Goal: Task Accomplishment & Management: Use online tool/utility

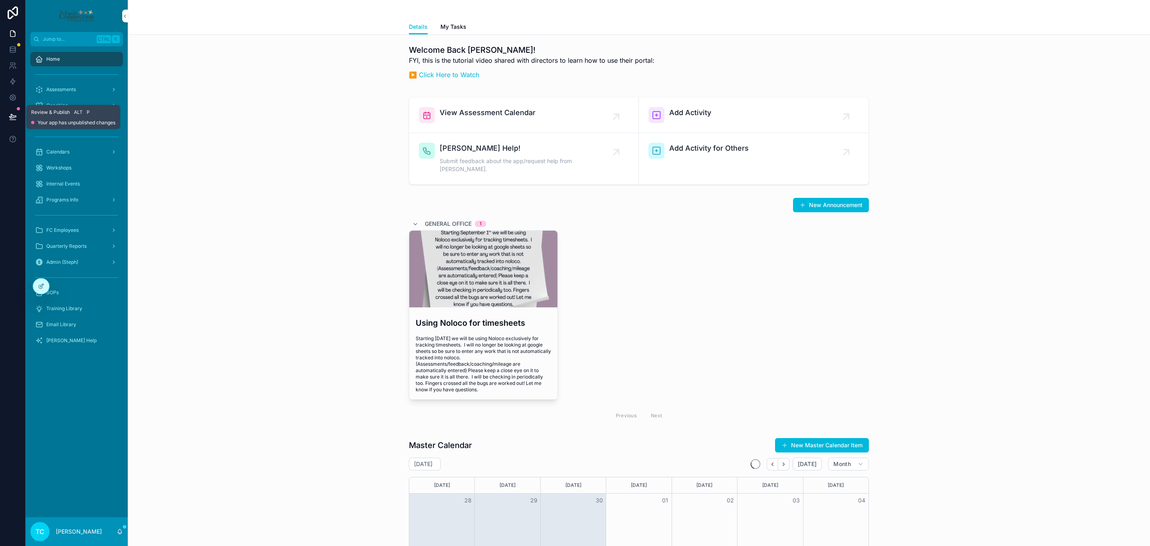
click at [13, 119] on icon at bounding box center [13, 117] width 8 height 8
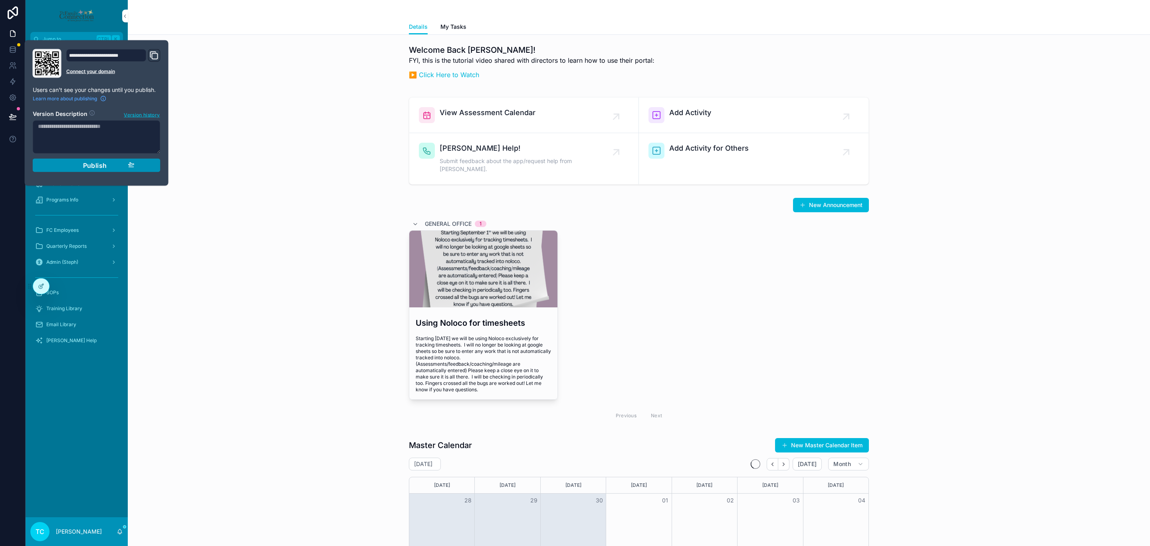
click at [106, 165] on span "Publish" at bounding box center [95, 165] width 24 height 8
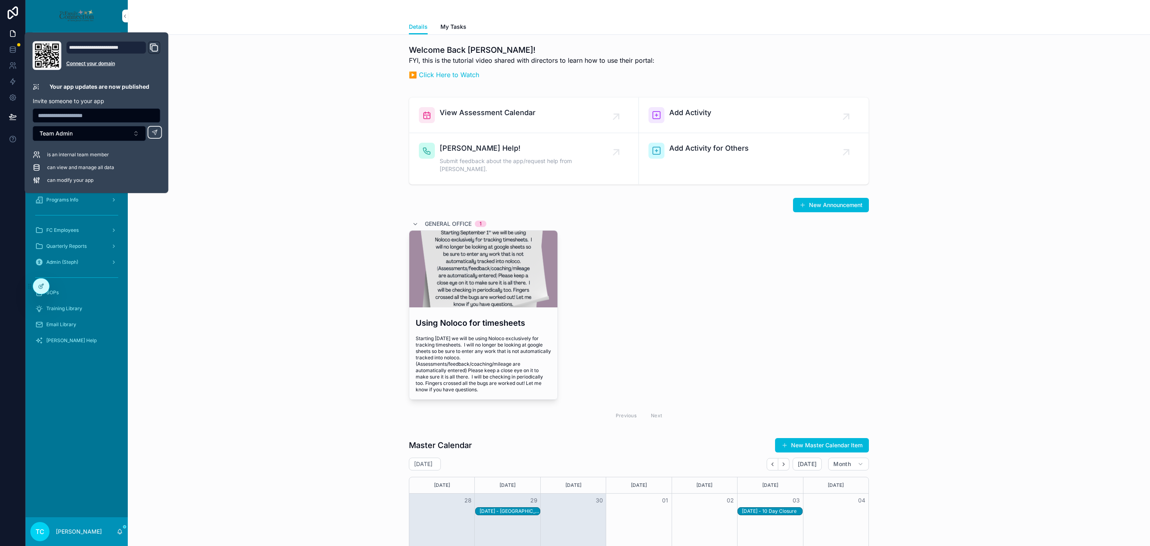
click at [241, 87] on div "Welcome Back Trish! FYI, this is the tutorial video shared with directors to le…" at bounding box center [639, 64] width 1010 height 46
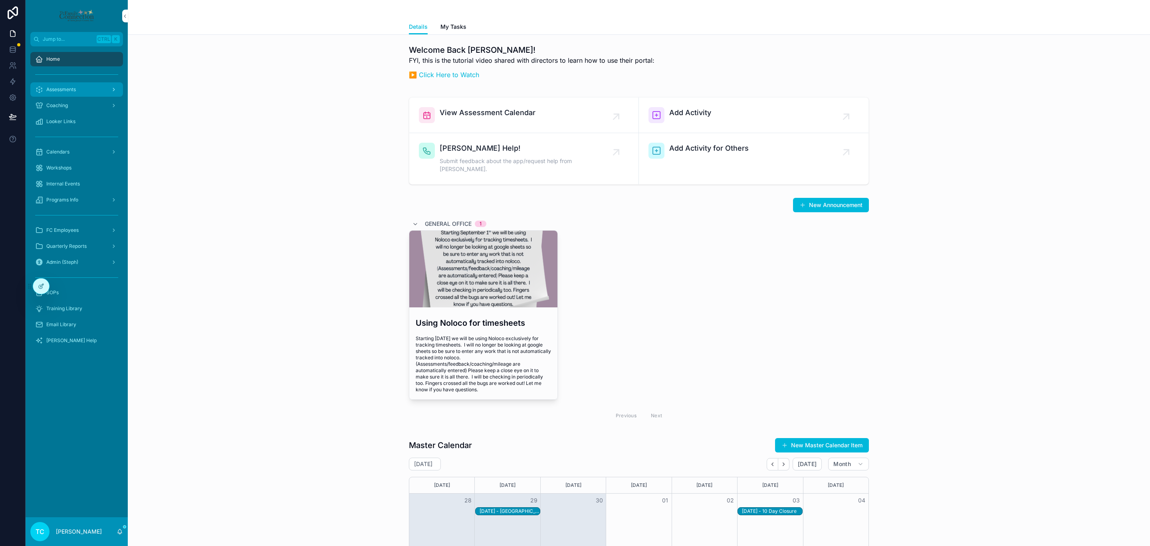
click at [84, 84] on div "Assessments" at bounding box center [76, 89] width 83 height 13
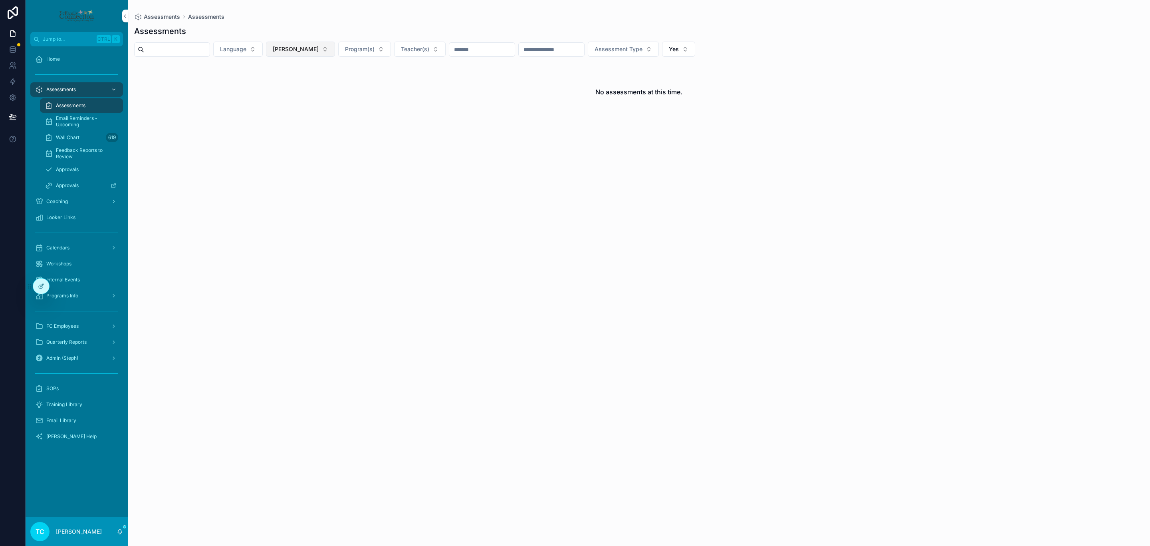
click at [319, 49] on span "[PERSON_NAME]" at bounding box center [296, 49] width 46 height 8
click at [299, 78] on div "None" at bounding box center [315, 81] width 111 height 13
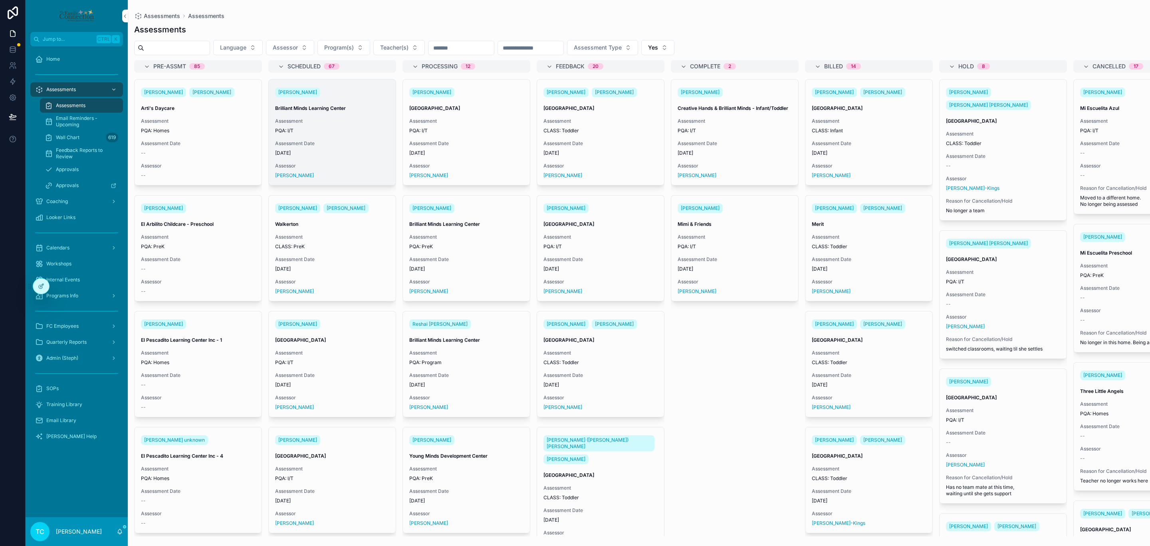
click at [344, 151] on span "9/30/2025" at bounding box center [332, 153] width 114 height 6
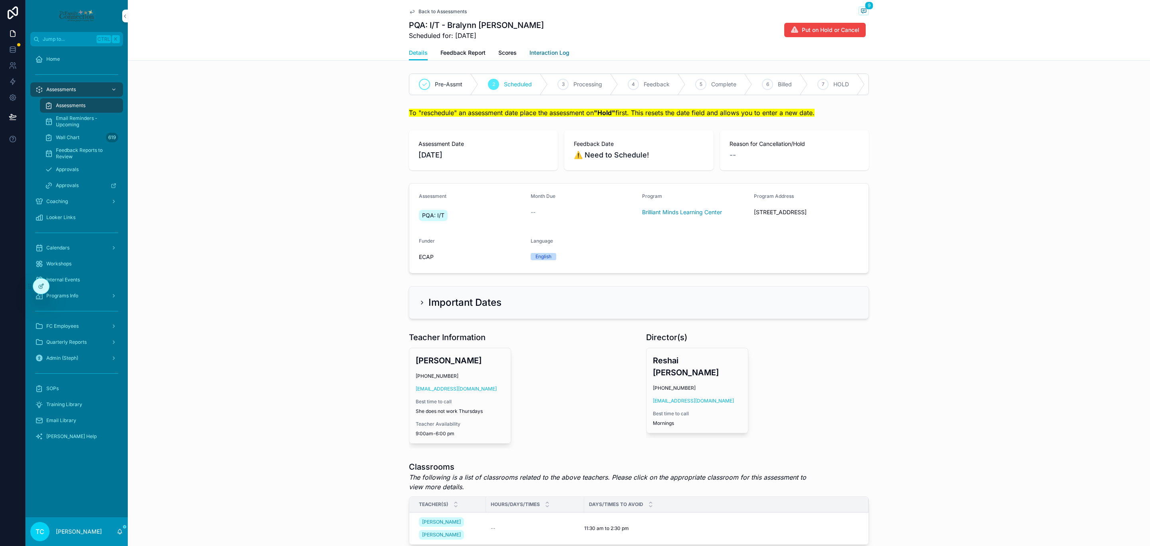
click at [555, 53] on span "Interaction Log" at bounding box center [550, 53] width 40 height 8
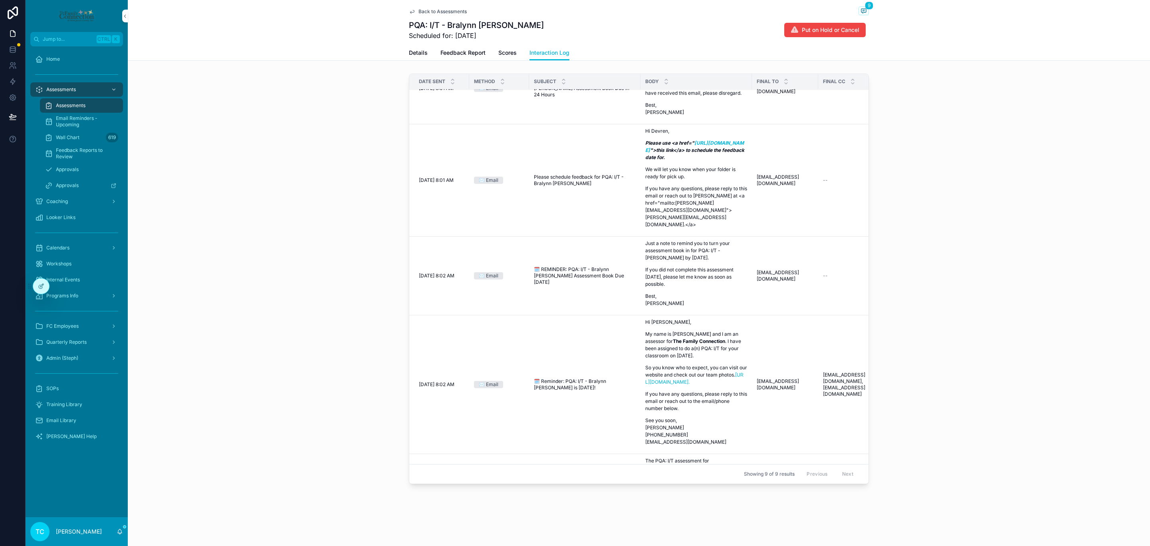
scroll to position [200, 0]
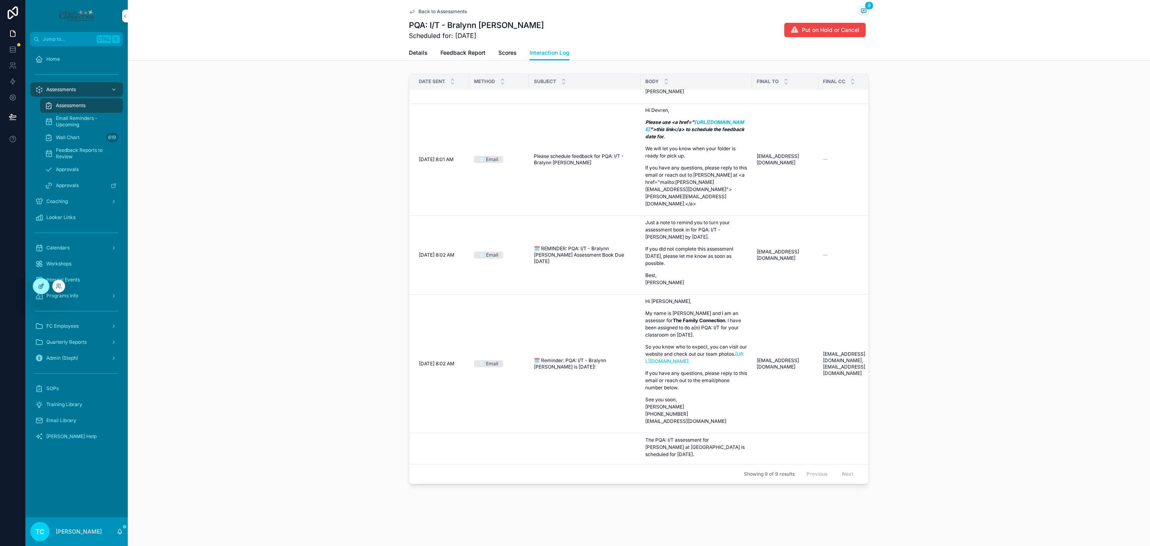
click at [42, 289] on div at bounding box center [41, 285] width 16 height 15
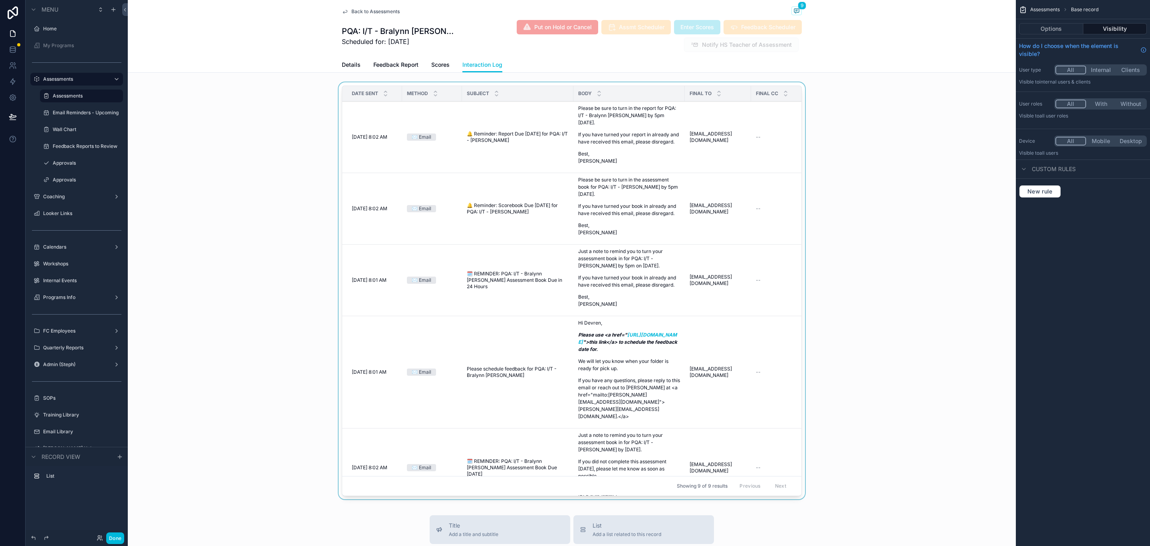
click at [796, 85] on div "scrollable content" at bounding box center [572, 292] width 888 height 420
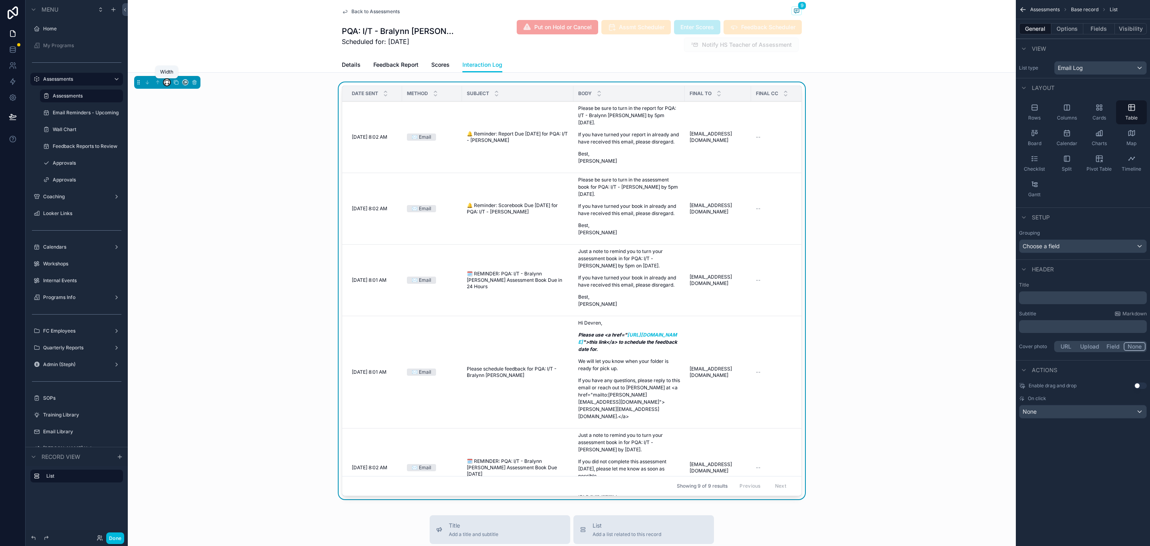
click at [166, 83] on icon "scrollable content" at bounding box center [167, 82] width 6 height 6
click at [190, 179] on div "Large" at bounding box center [183, 183] width 25 height 10
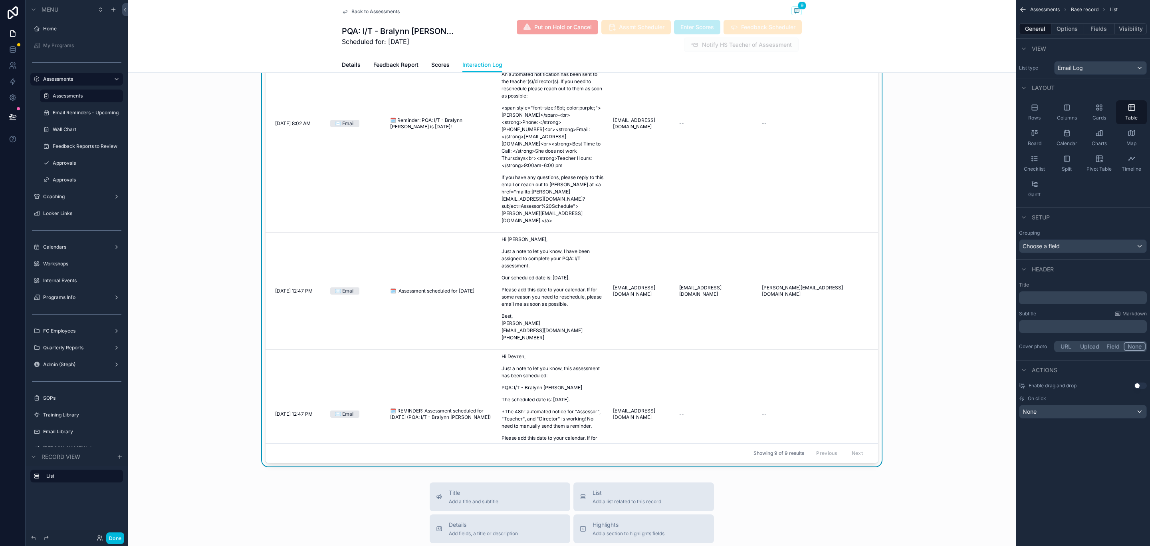
scroll to position [60, 0]
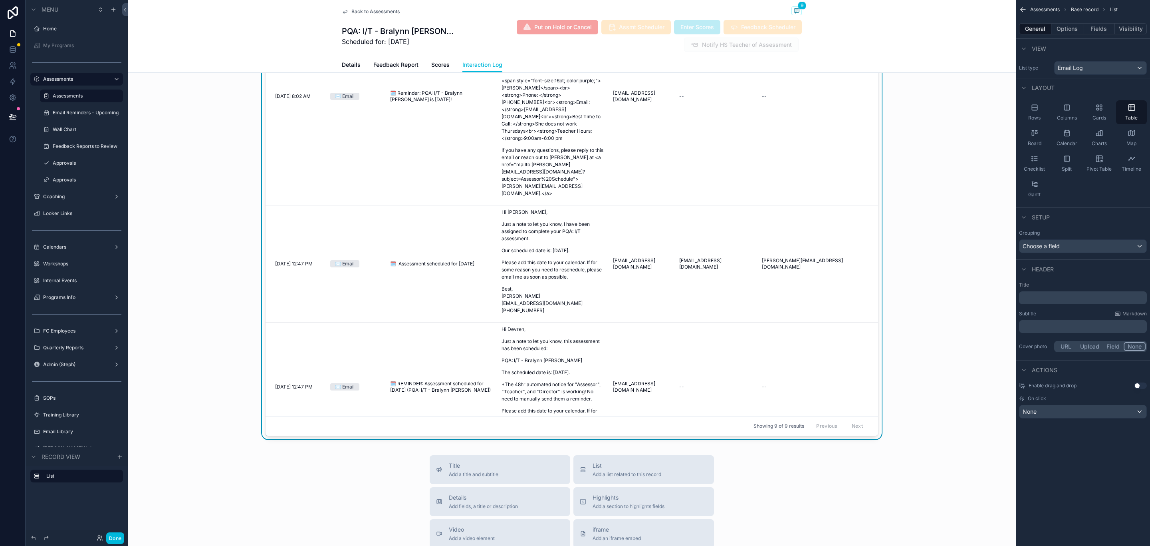
click at [924, 367] on div "Date Sent Method Subject Body Final To Final CC Final BCC 10/8/2025 8:02 AM 10/…" at bounding box center [572, 232] width 888 height 420
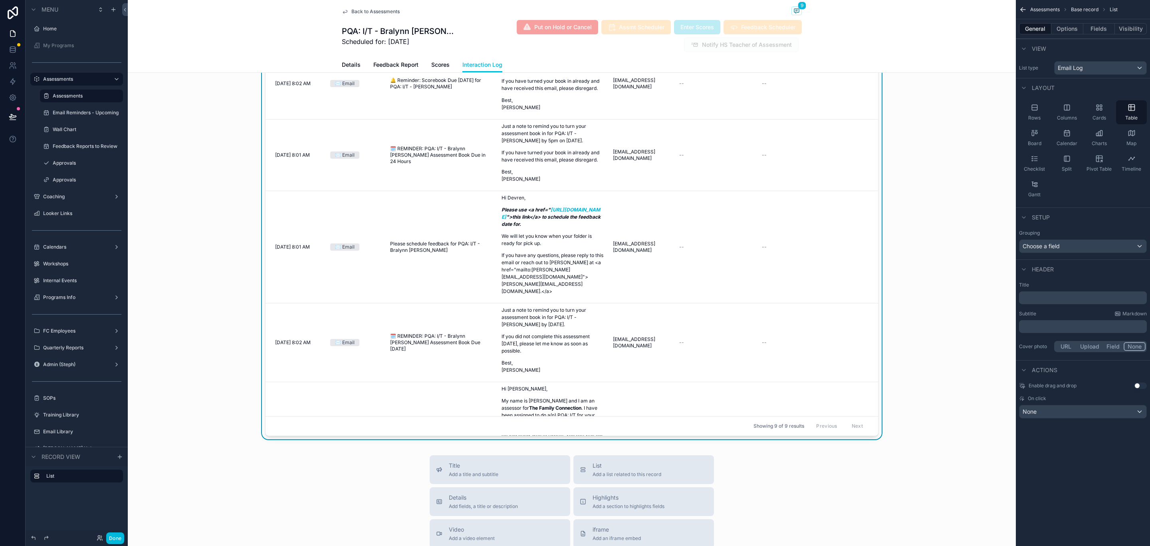
scroll to position [0, 0]
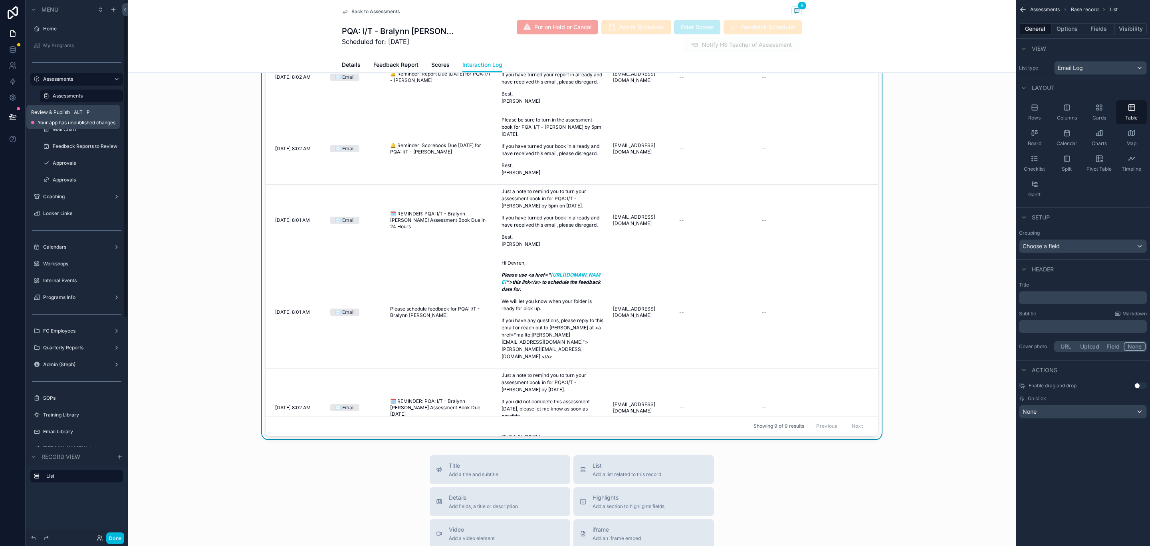
click at [17, 117] on button at bounding box center [13, 116] width 18 height 22
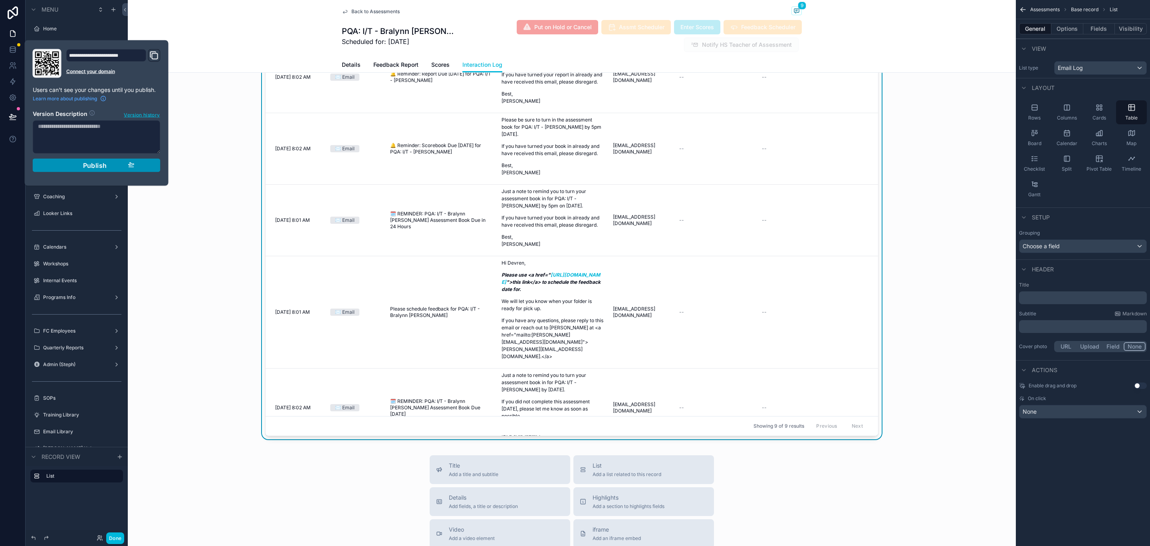
click at [97, 167] on span "Publish" at bounding box center [95, 165] width 24 height 8
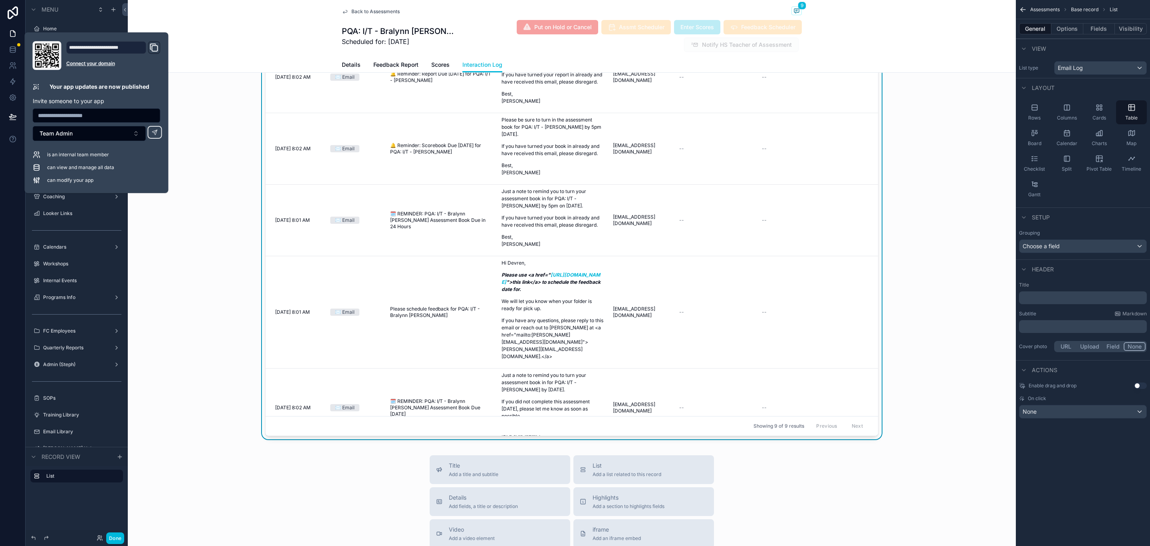
click at [214, 30] on div "Back to Assessments 9 PQA: I/T - Bralynn Eaton Scheduled for: 9/30/2025 Put on …" at bounding box center [572, 36] width 888 height 73
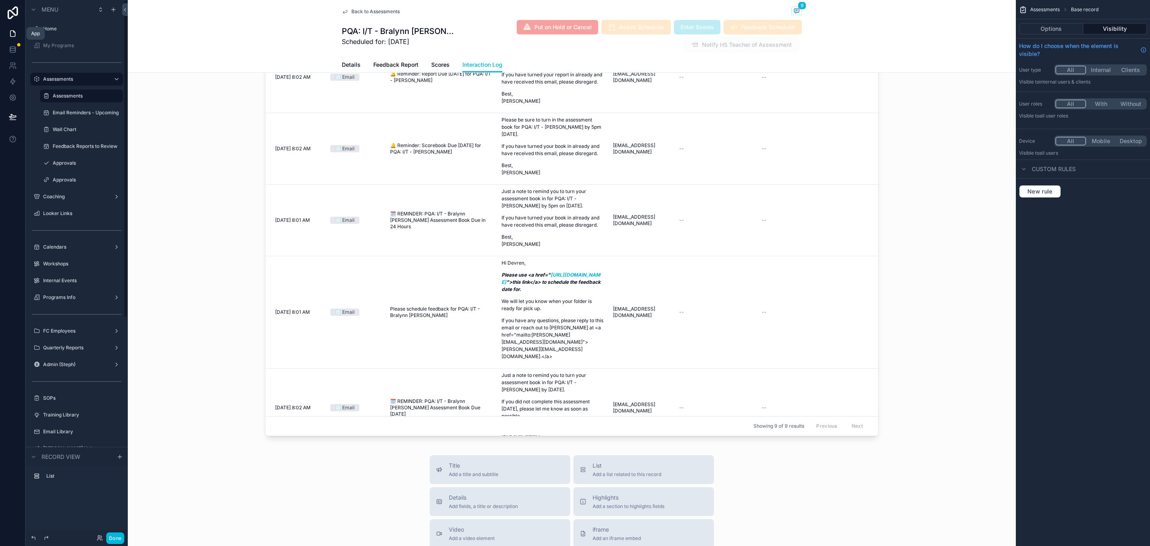
click at [12, 31] on icon at bounding box center [13, 34] width 8 height 8
click at [10, 30] on icon at bounding box center [13, 34] width 8 height 8
click at [117, 536] on button "Done" at bounding box center [115, 538] width 18 height 12
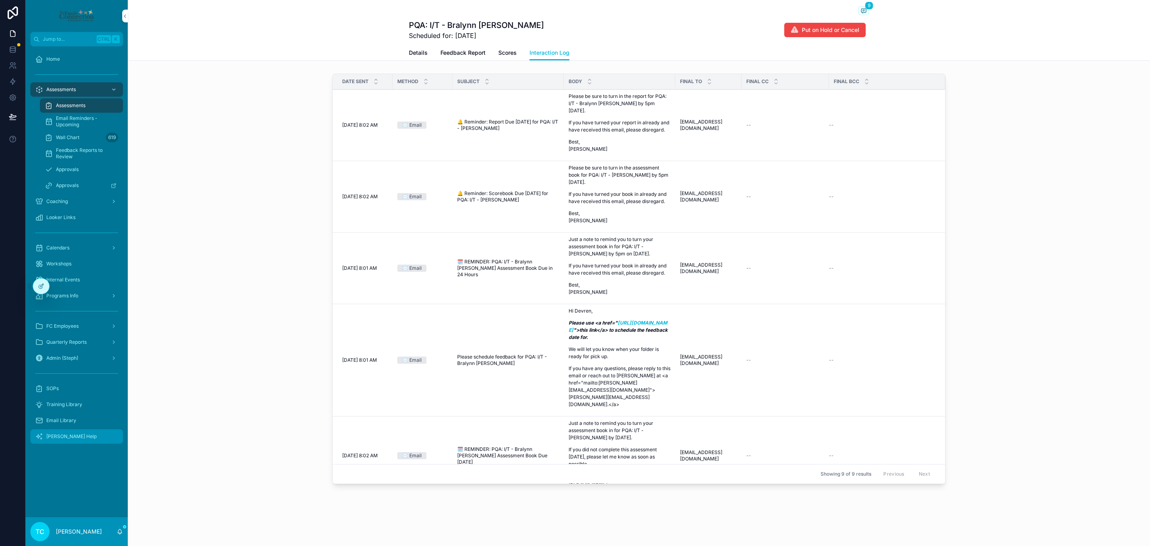
click at [88, 434] on div "[PERSON_NAME] Help" at bounding box center [76, 436] width 83 height 13
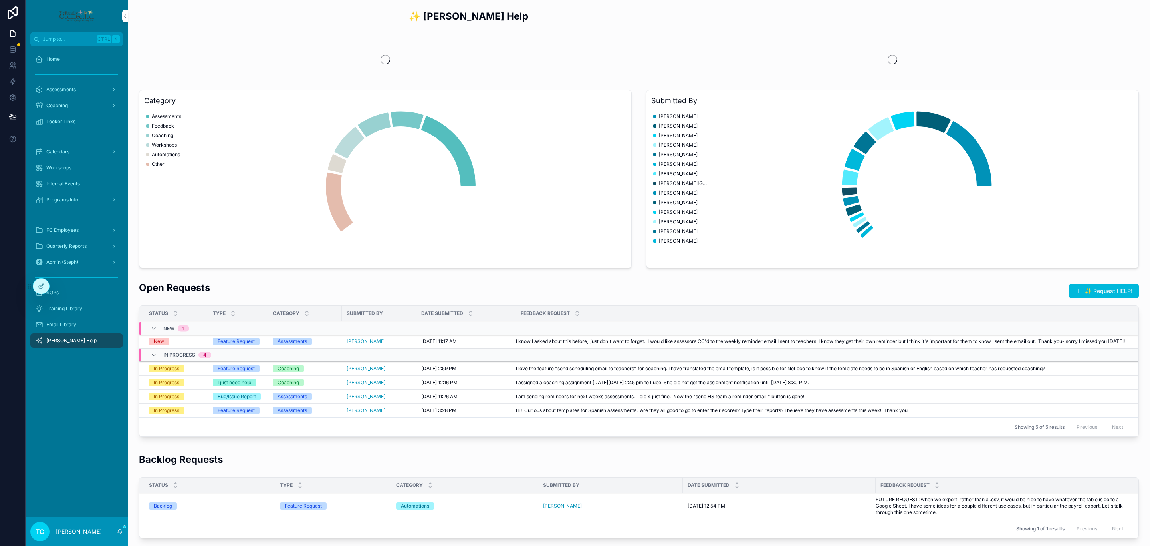
click at [189, 343] on div "New" at bounding box center [176, 340] width 54 height 7
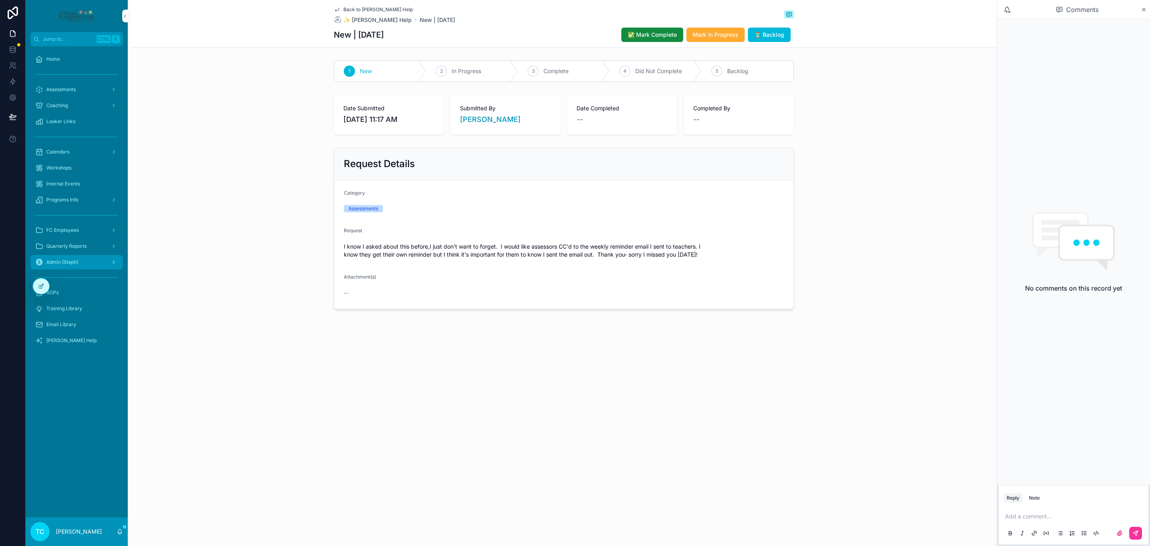
click at [84, 257] on div "Admin (Steph)" at bounding box center [76, 262] width 83 height 13
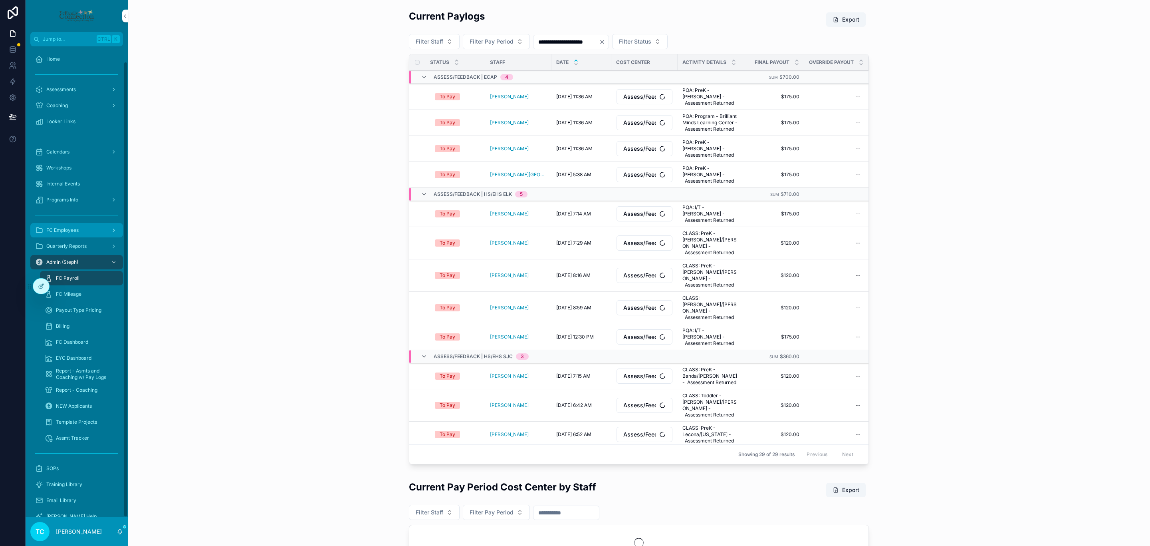
scroll to position [16, 0]
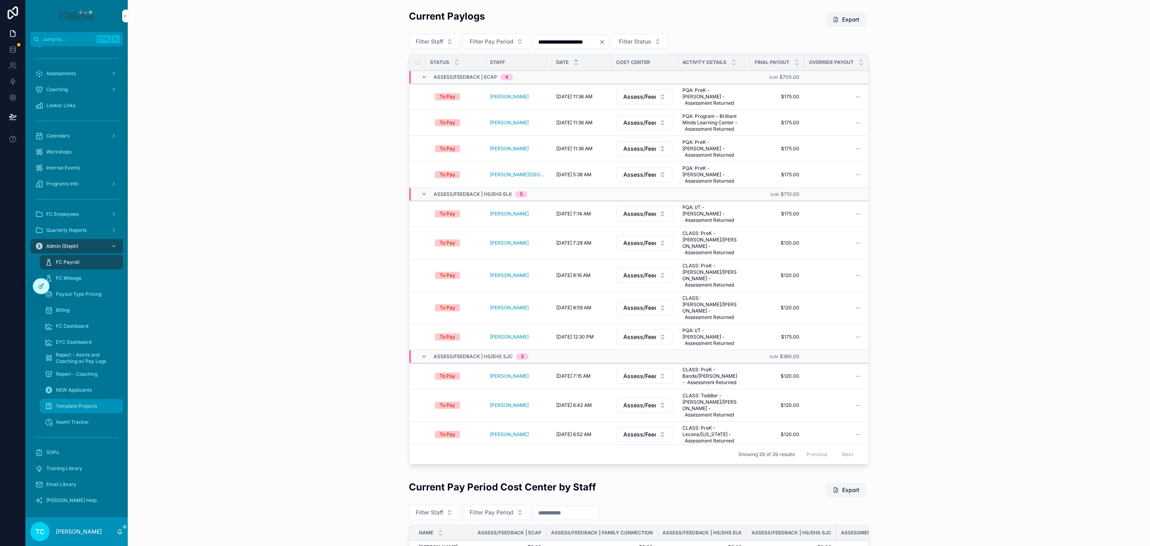
click at [95, 401] on div "Template Projects" at bounding box center [81, 405] width 73 height 13
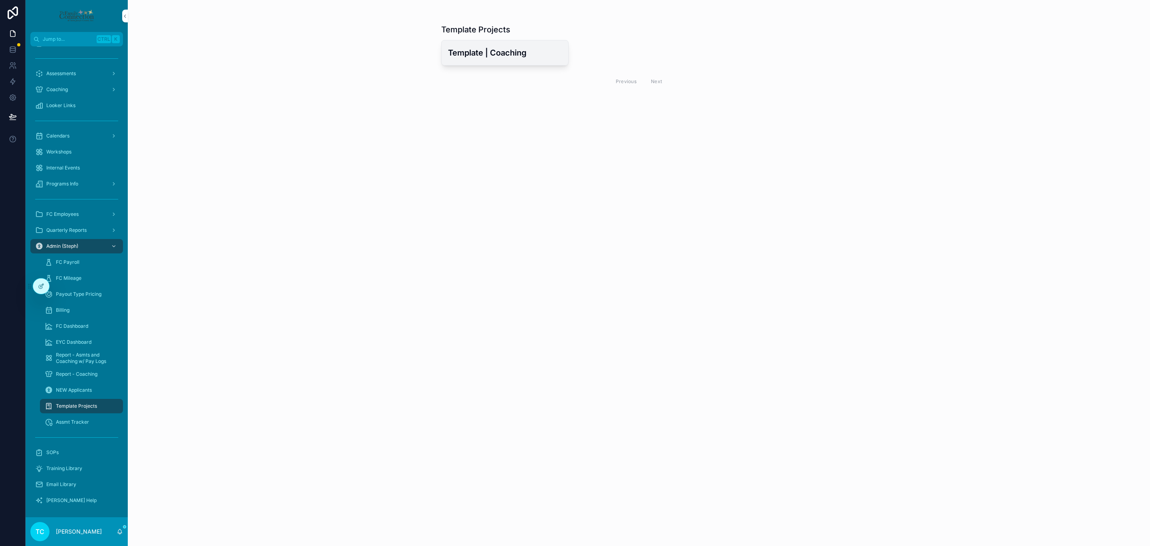
click at [468, 51] on h3 "Template | Coaching" at bounding box center [505, 53] width 114 height 12
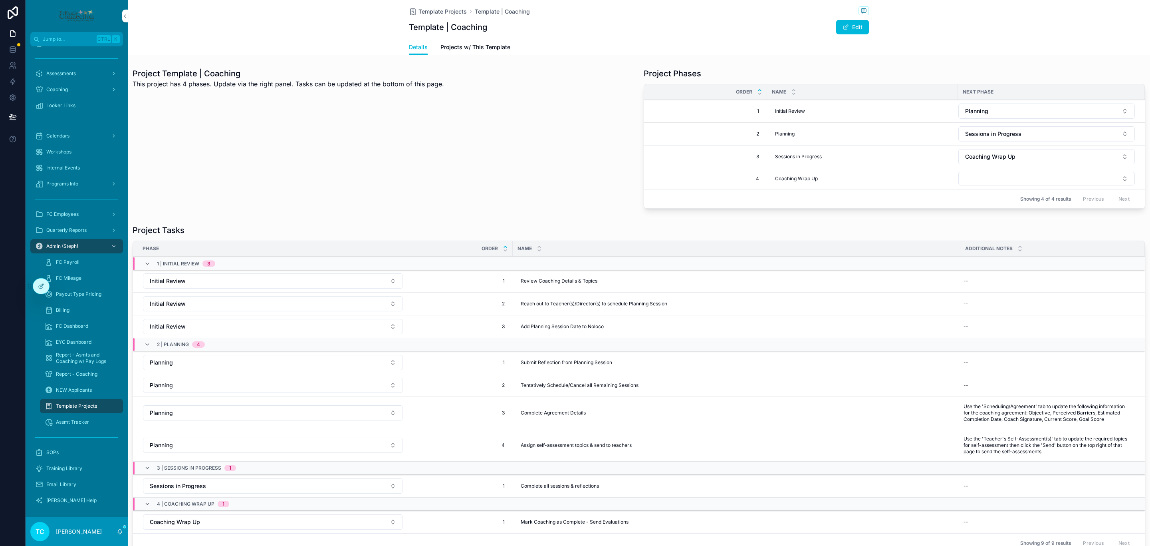
click at [387, 160] on div "Project Template | Coaching This project has 4 phases. Update via the right pan…" at bounding box center [383, 140] width 511 height 150
click at [87, 75] on div "Assessments" at bounding box center [76, 73] width 83 height 13
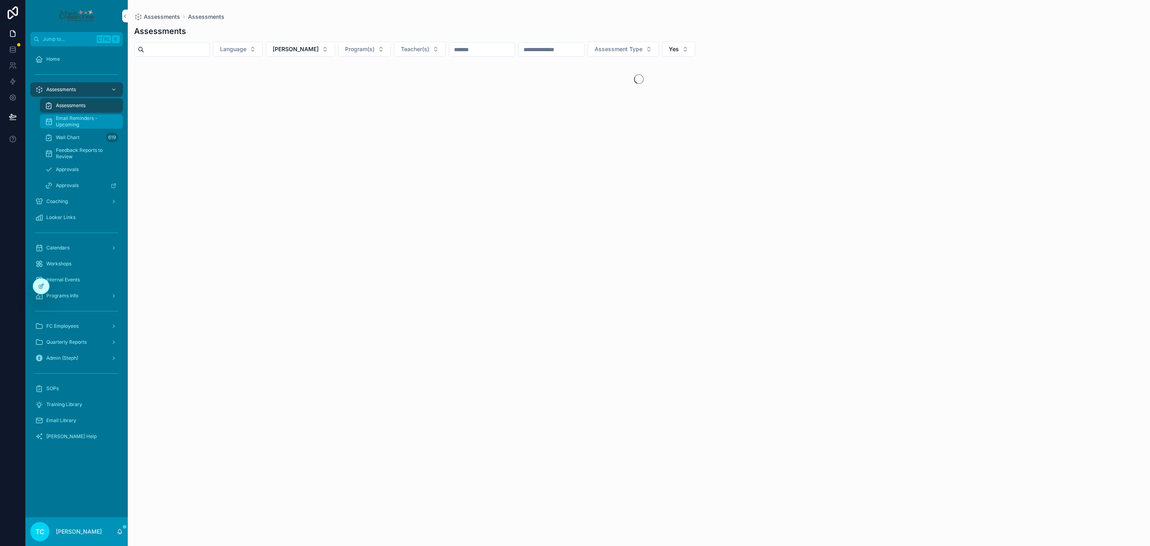
click at [88, 122] on span "Email Reminders - Upcoming" at bounding box center [85, 121] width 59 height 13
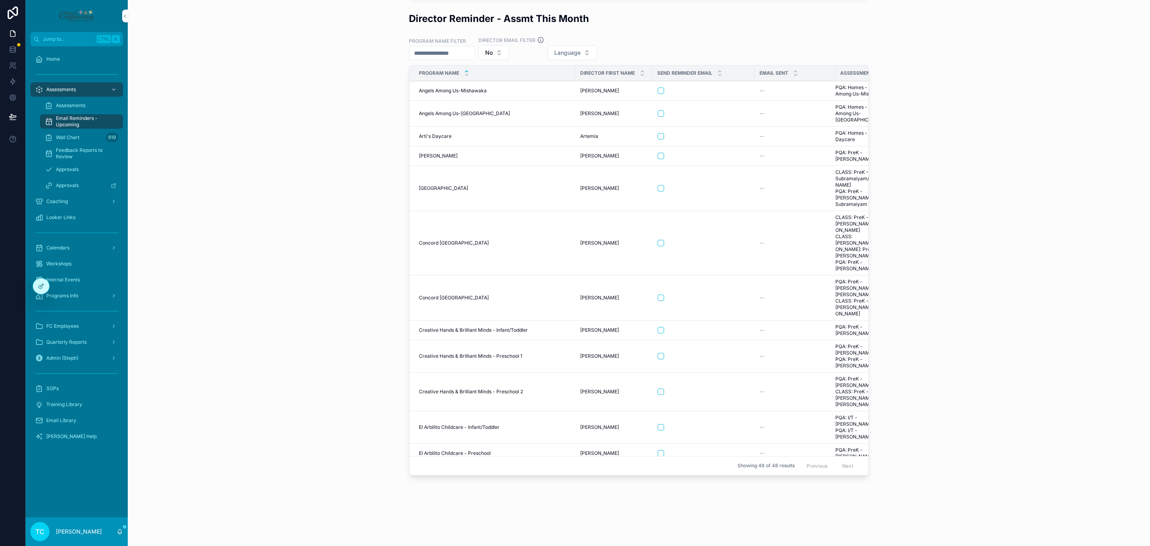
scroll to position [120, 0]
click at [40, 289] on icon at bounding box center [41, 286] width 6 height 6
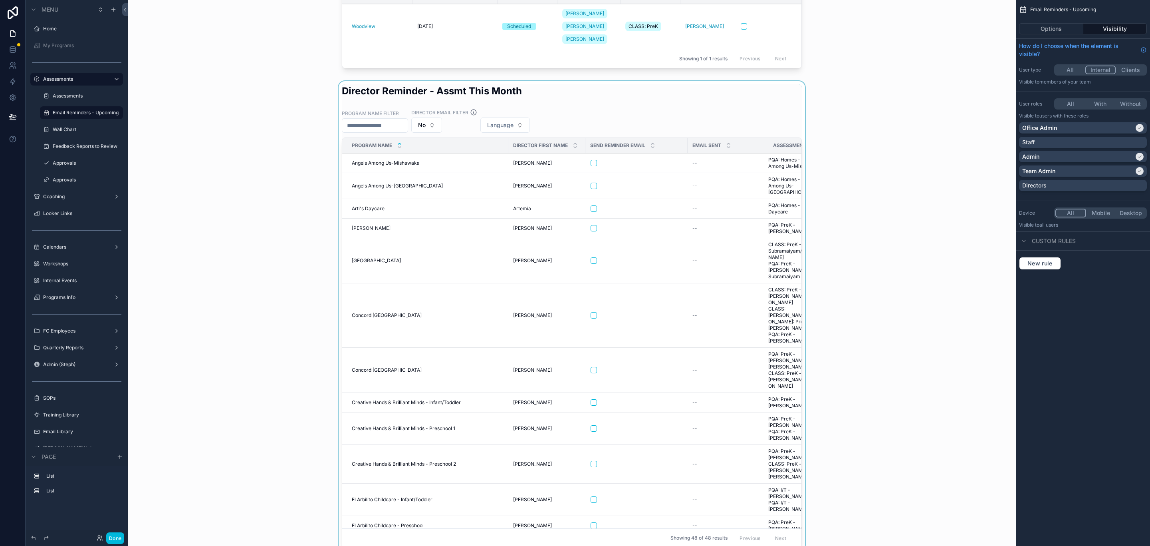
scroll to position [0, 0]
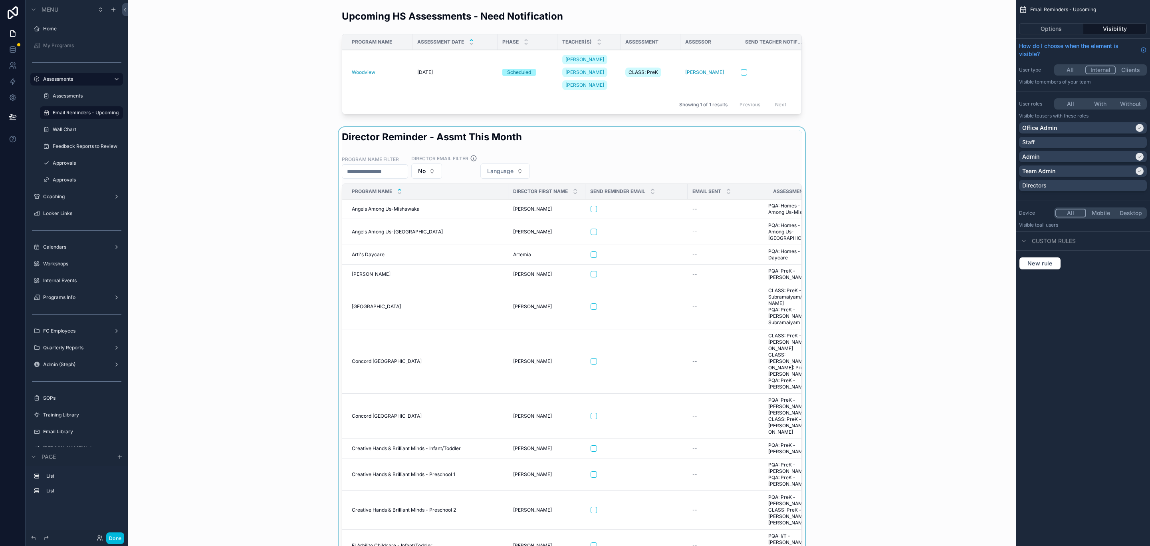
click at [752, 147] on div "scrollable content" at bounding box center [571, 363] width 875 height 473
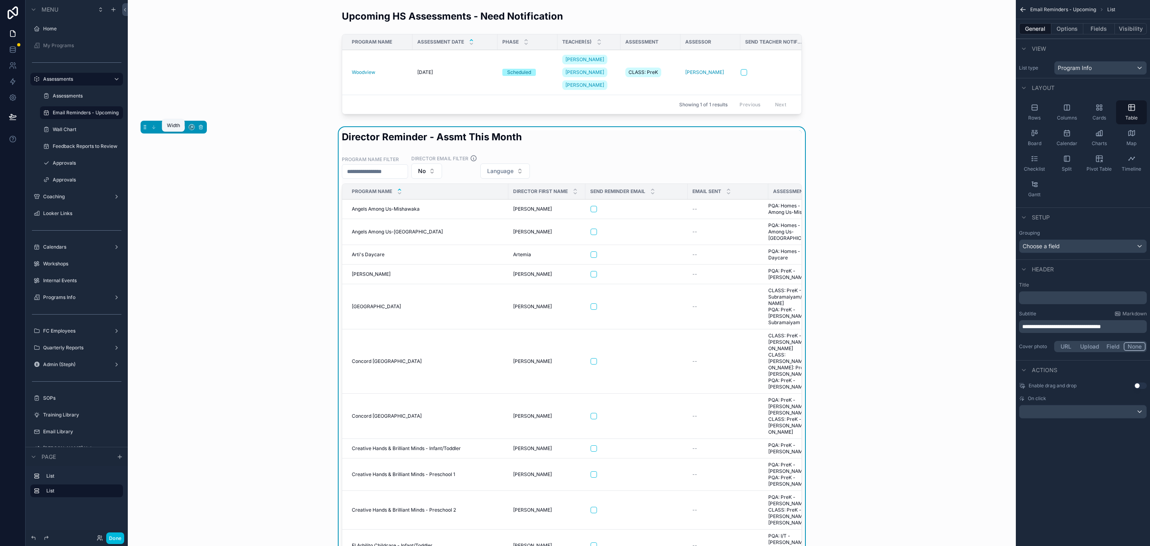
click at [173, 130] on icon "scrollable content" at bounding box center [174, 127] width 6 height 6
click at [194, 240] on div "Large" at bounding box center [189, 236] width 25 height 10
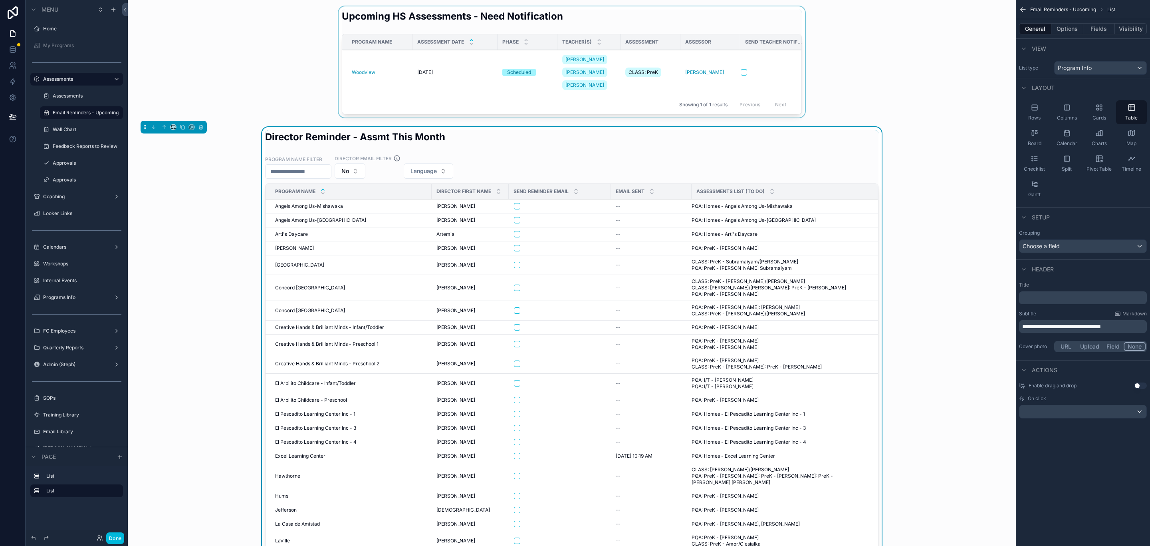
click at [368, 114] on div "Showing 1 of 1 results Previous Next" at bounding box center [571, 104] width 459 height 19
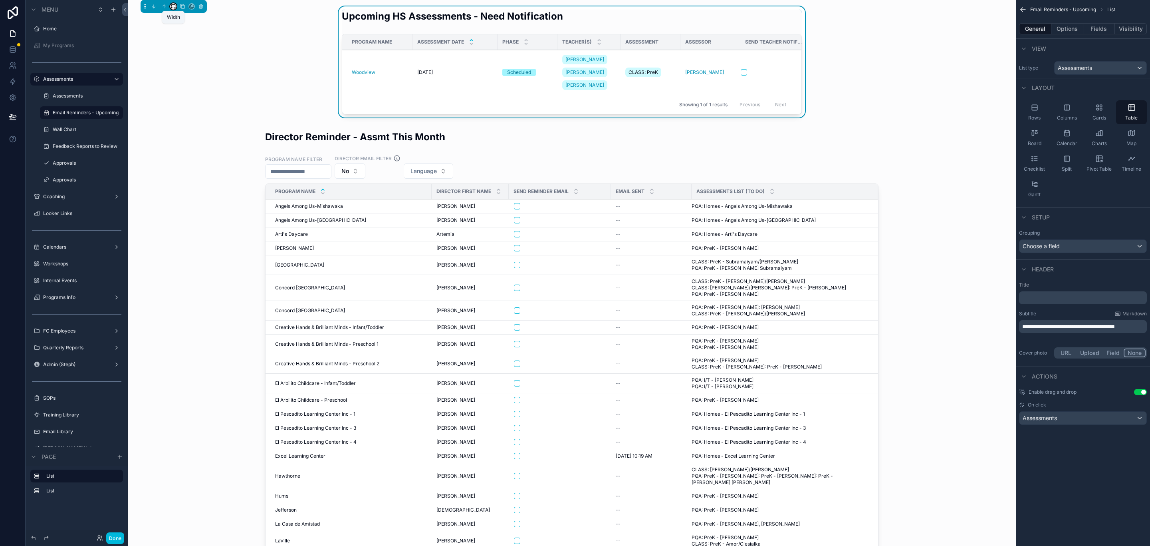
click at [171, 6] on icon "scrollable content" at bounding box center [174, 7] width 6 height 6
click at [194, 107] on div "Large" at bounding box center [189, 106] width 25 height 10
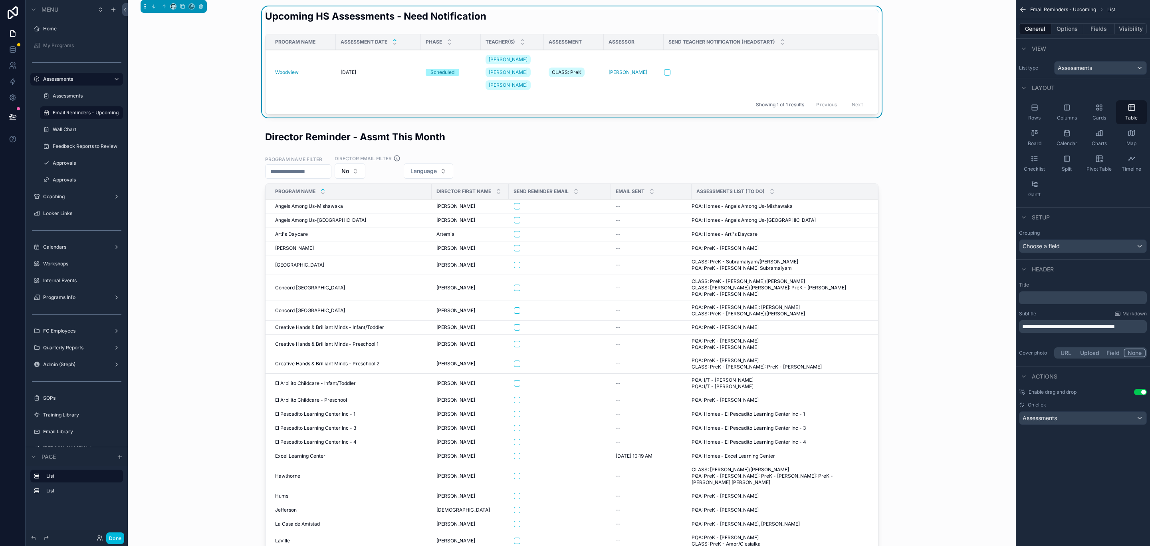
click at [194, 107] on div "Upcoming HS Assessments - Need Notification Program Name Assessment Date Phase …" at bounding box center [571, 63] width 875 height 114
drag, startPoint x: 15, startPoint y: 118, endPoint x: 66, endPoint y: 134, distance: 54.1
click at [15, 118] on icon at bounding box center [13, 117] width 8 height 8
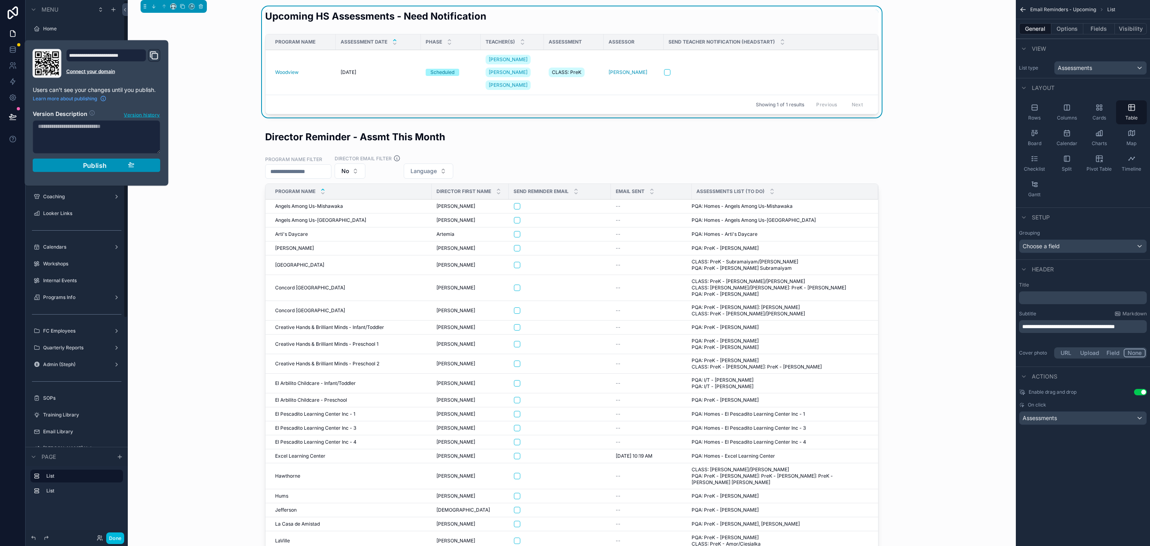
click at [79, 168] on div "Publish" at bounding box center [97, 165] width 76 height 8
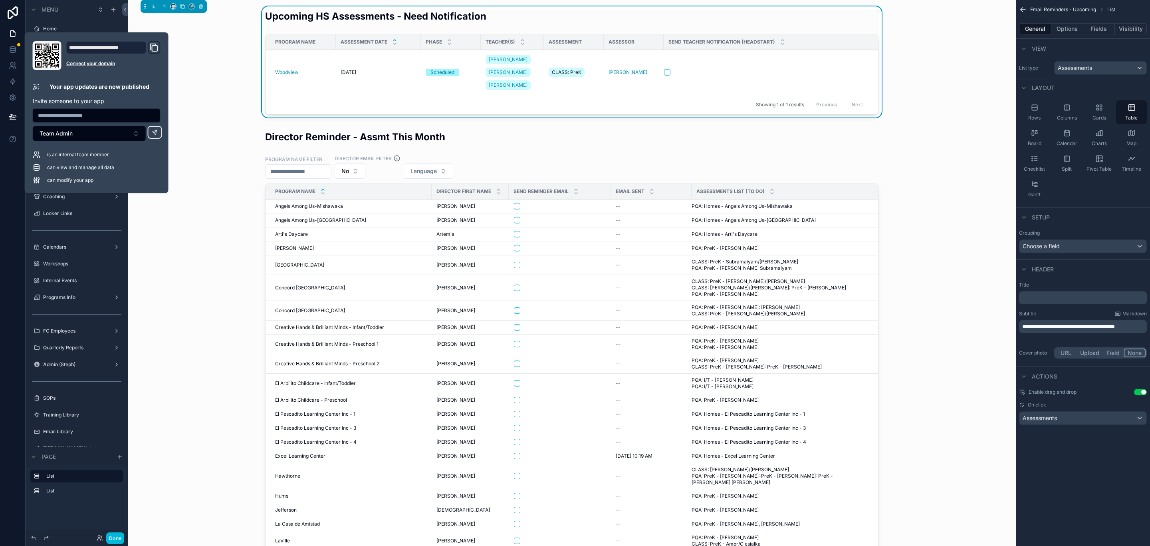
click at [206, 74] on div "Upcoming HS Assessments - Need Notification Program Name Assessment Date Phase …" at bounding box center [571, 63] width 875 height 114
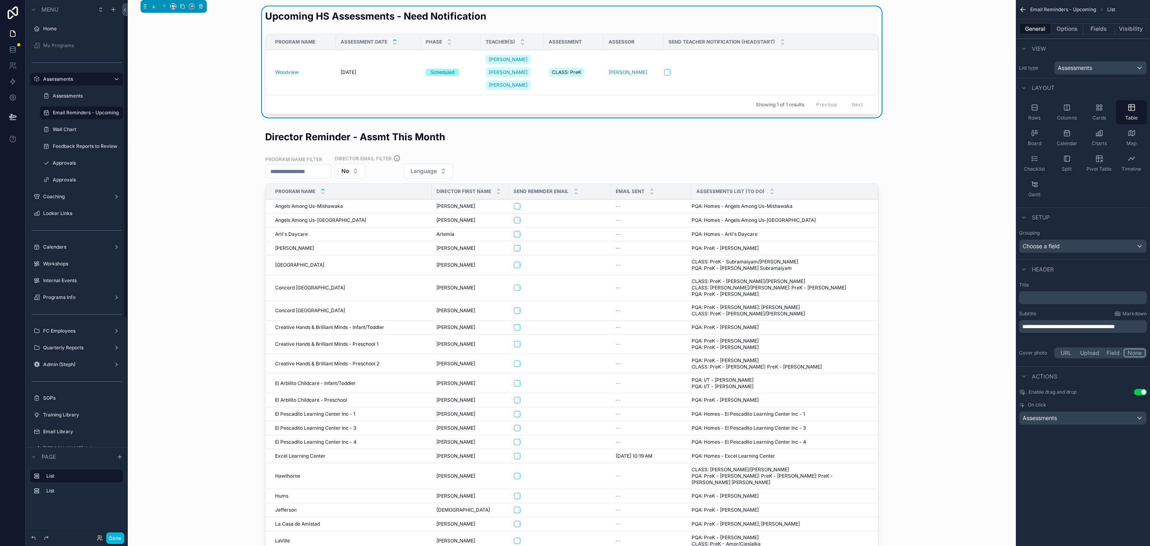
drag, startPoint x: 111, startPoint y: 536, endPoint x: 65, endPoint y: 445, distance: 101.8
click at [111, 536] on button "Done" at bounding box center [115, 538] width 18 height 12
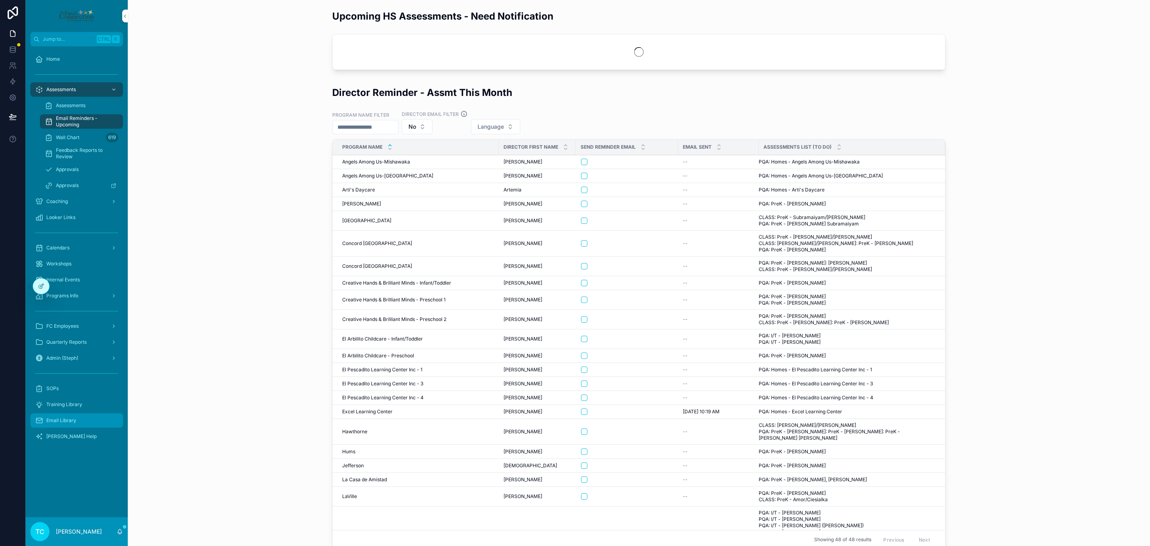
click at [73, 421] on span "Email Library" at bounding box center [61, 420] width 30 height 6
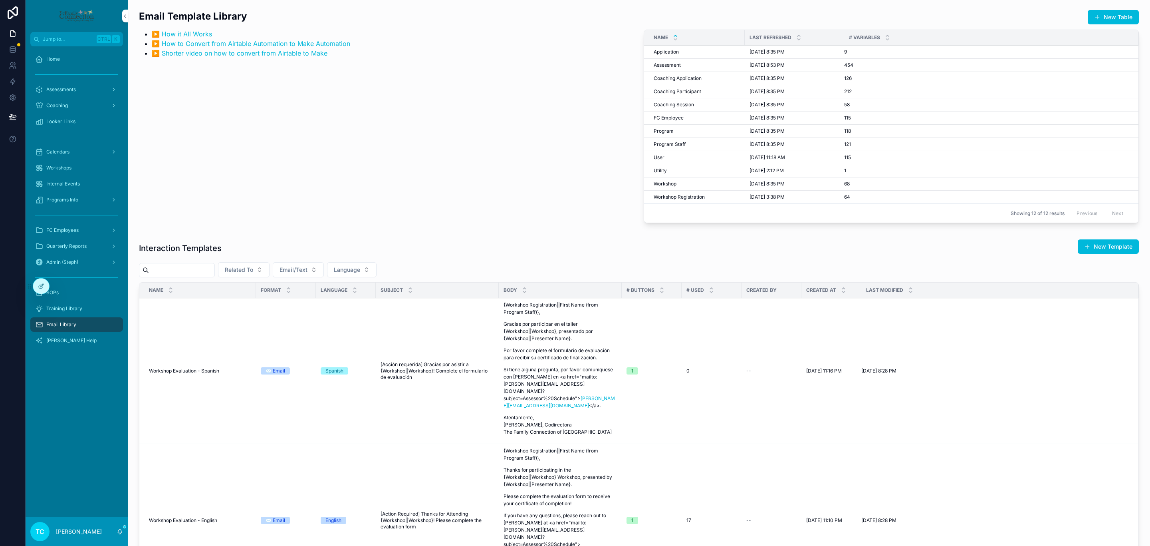
click at [201, 272] on input "scrollable content" at bounding box center [181, 269] width 65 height 11
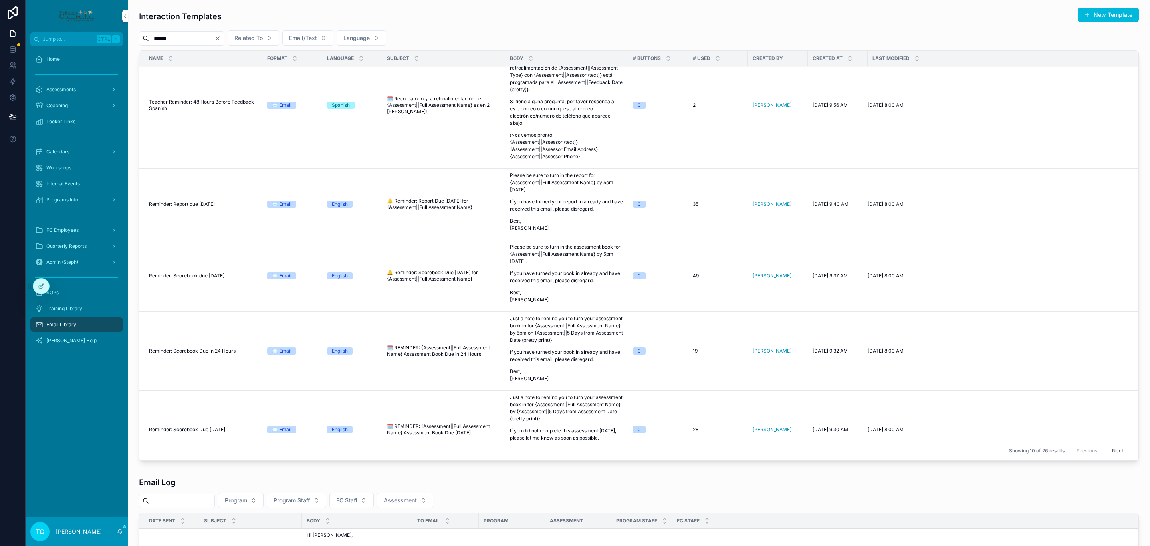
scroll to position [300, 0]
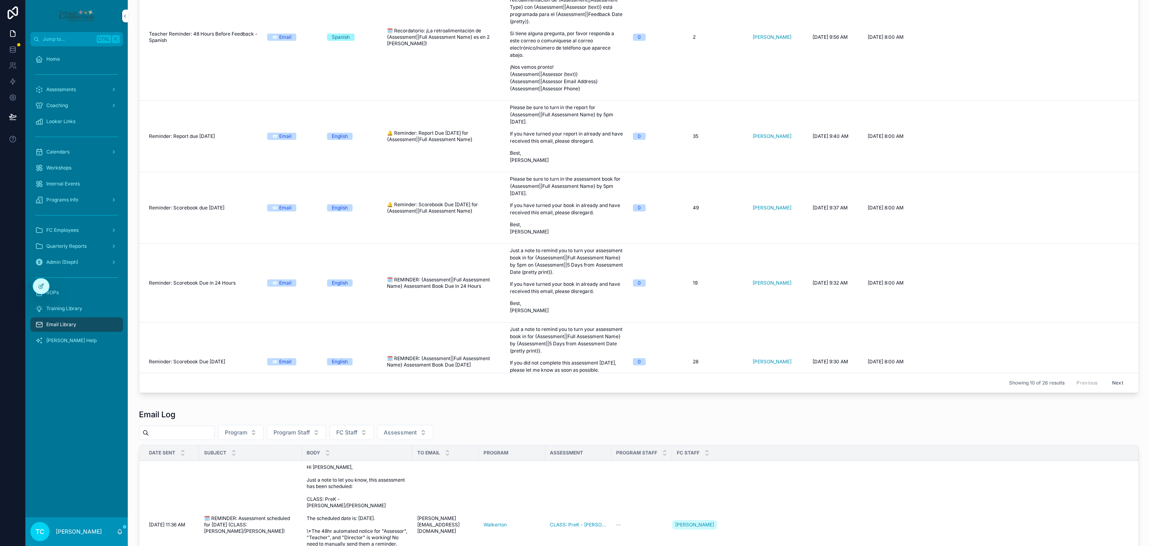
type input "******"
click at [534, 420] on div "Email Log" at bounding box center [639, 414] width 1000 height 11
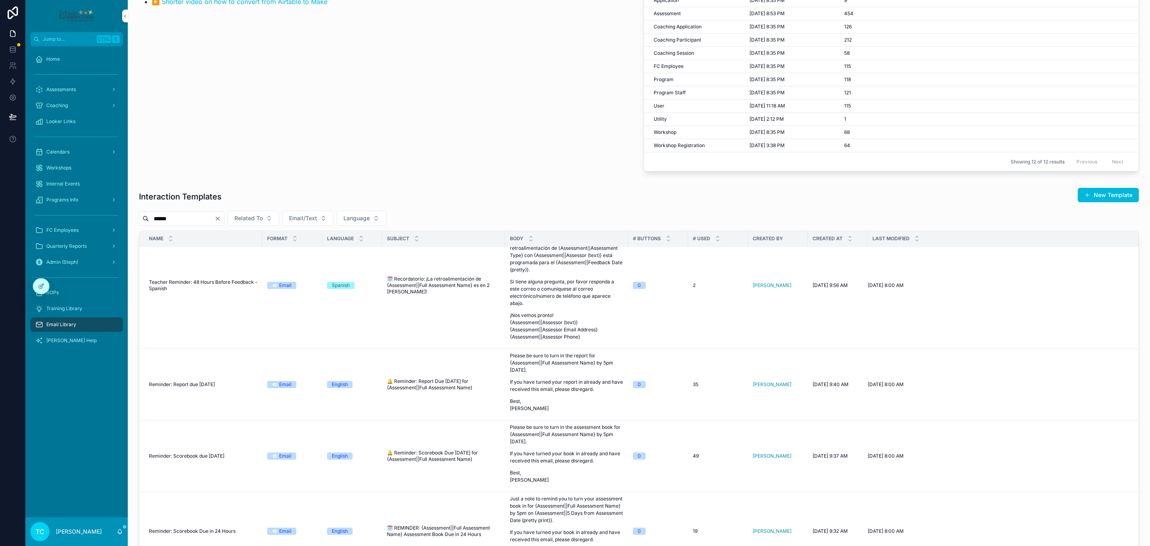
scroll to position [0, 0]
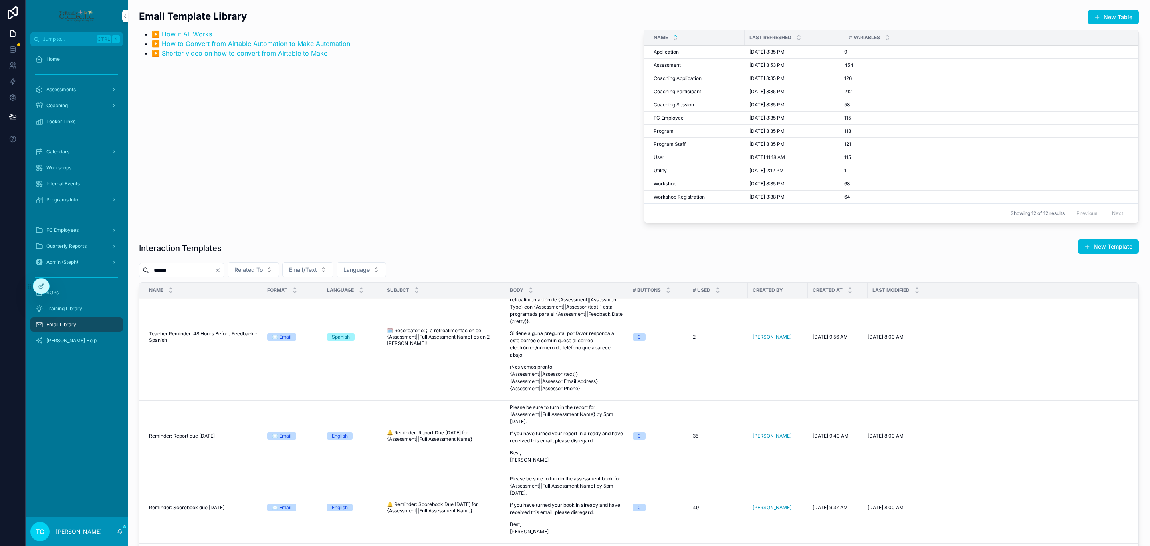
click at [219, 272] on icon "Clear" at bounding box center [217, 269] width 3 height 3
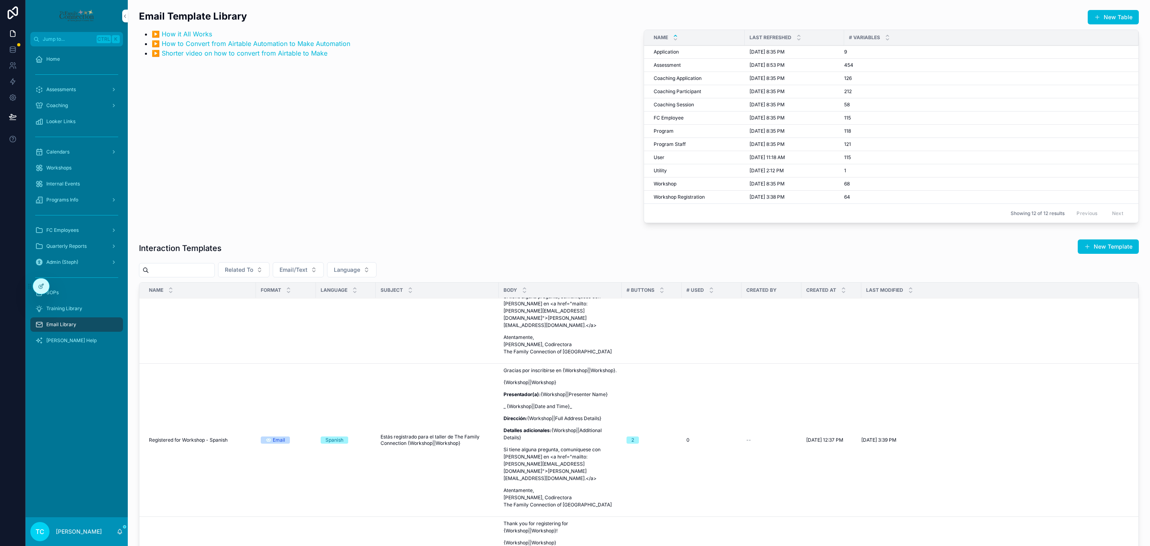
scroll to position [794, 0]
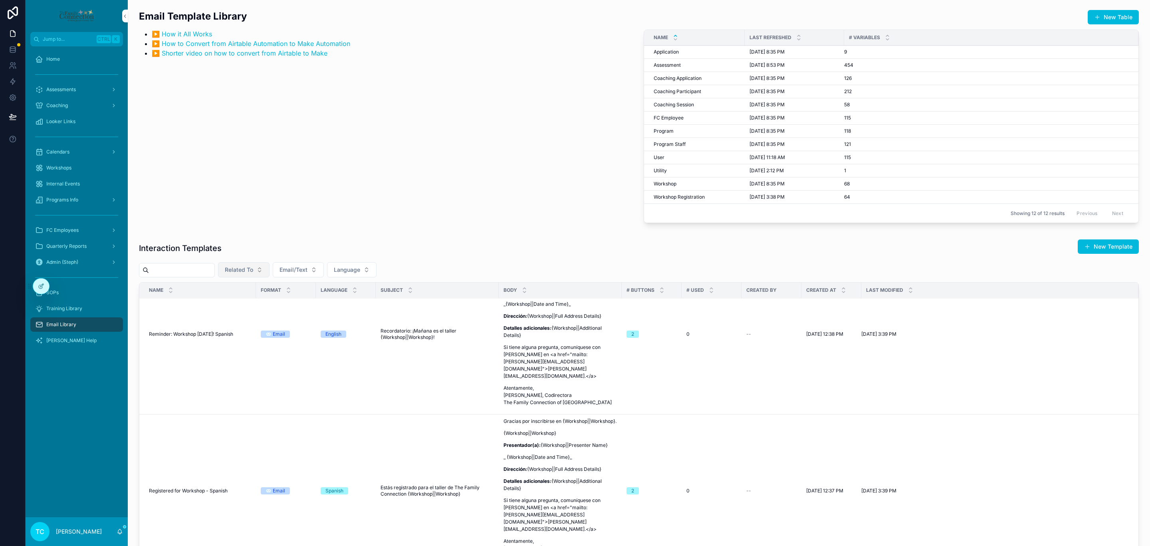
click at [253, 270] on span "Related To" at bounding box center [239, 270] width 28 height 8
click at [278, 382] on div "Assessment" at bounding box center [261, 383] width 111 height 13
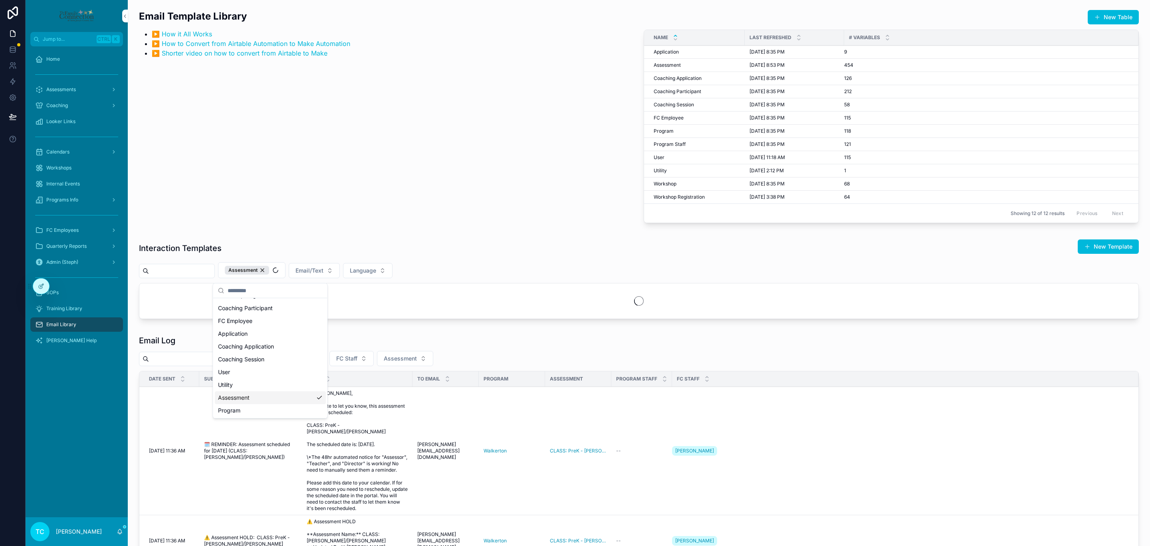
scroll to position [49, 0]
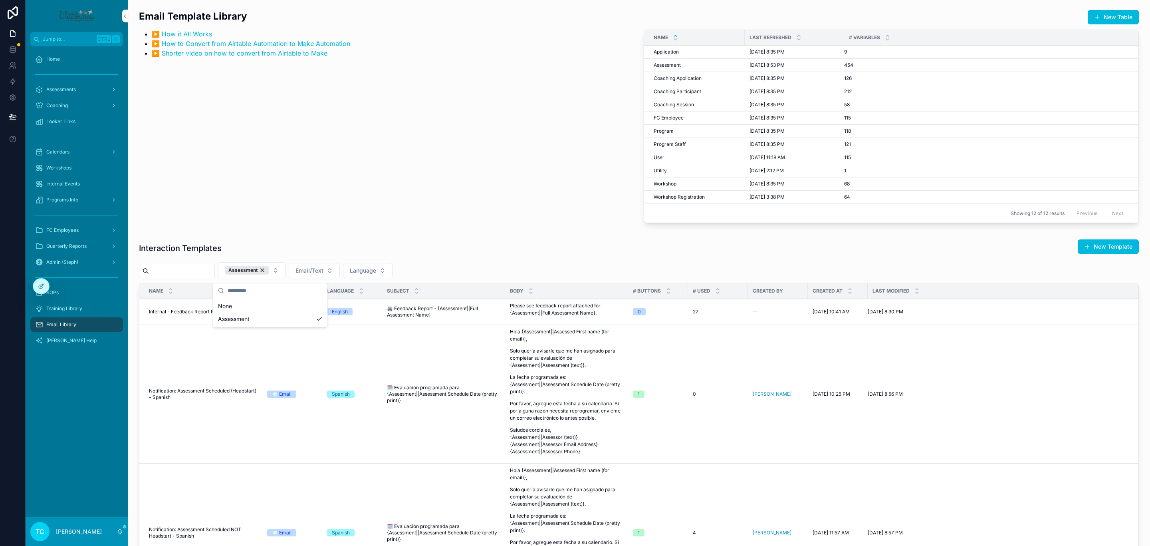
click at [458, 246] on div "Interaction Templates New Template" at bounding box center [639, 248] width 1000 height 18
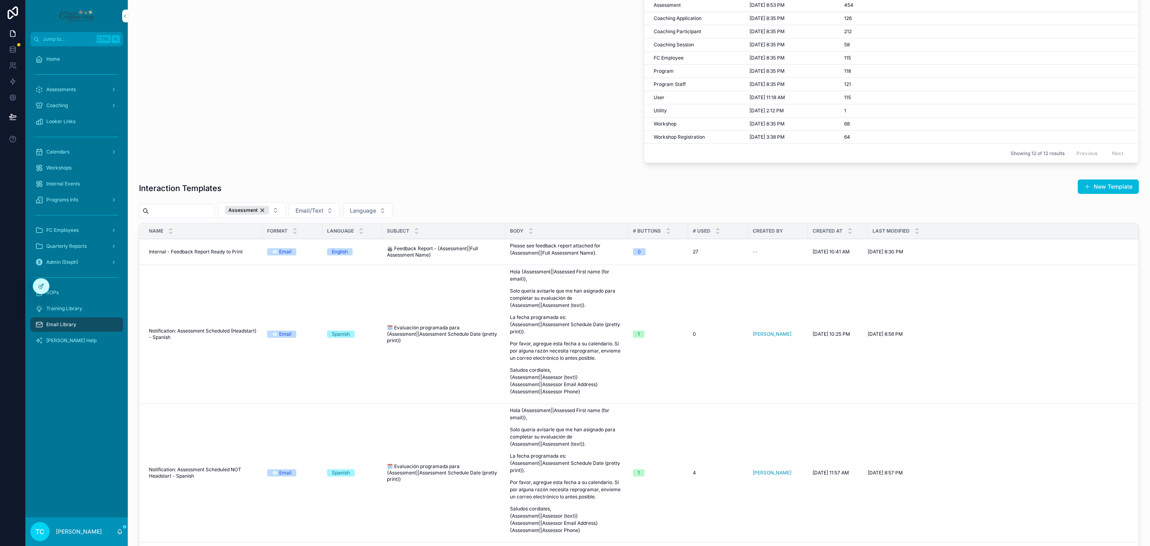
scroll to position [0, 0]
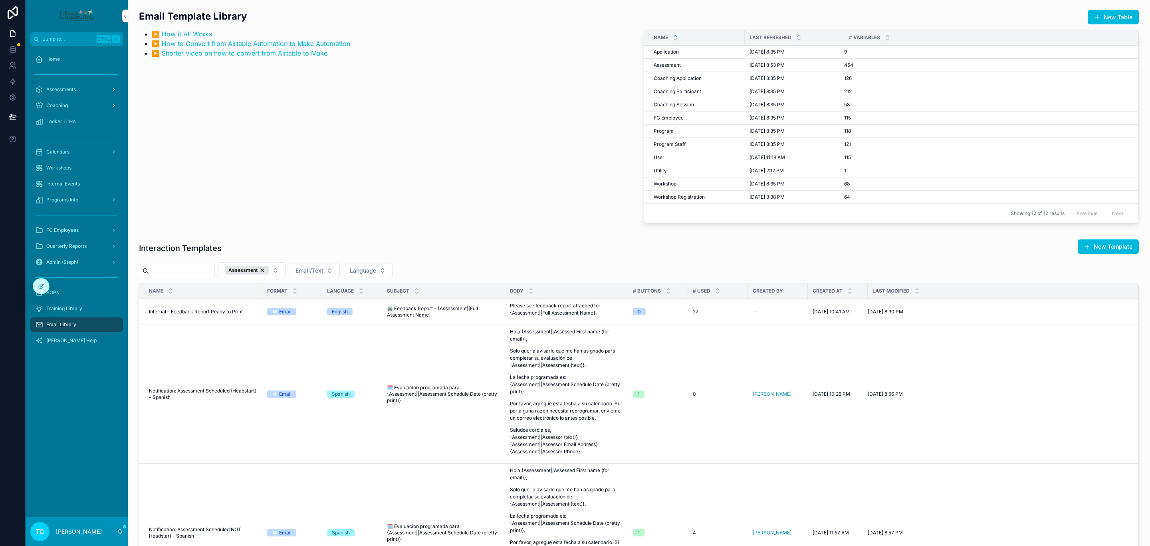
click at [488, 155] on div "Email Template Library ▶️ How it All Works ▶️ How to Convert from Airtable Auto…" at bounding box center [386, 117] width 505 height 223
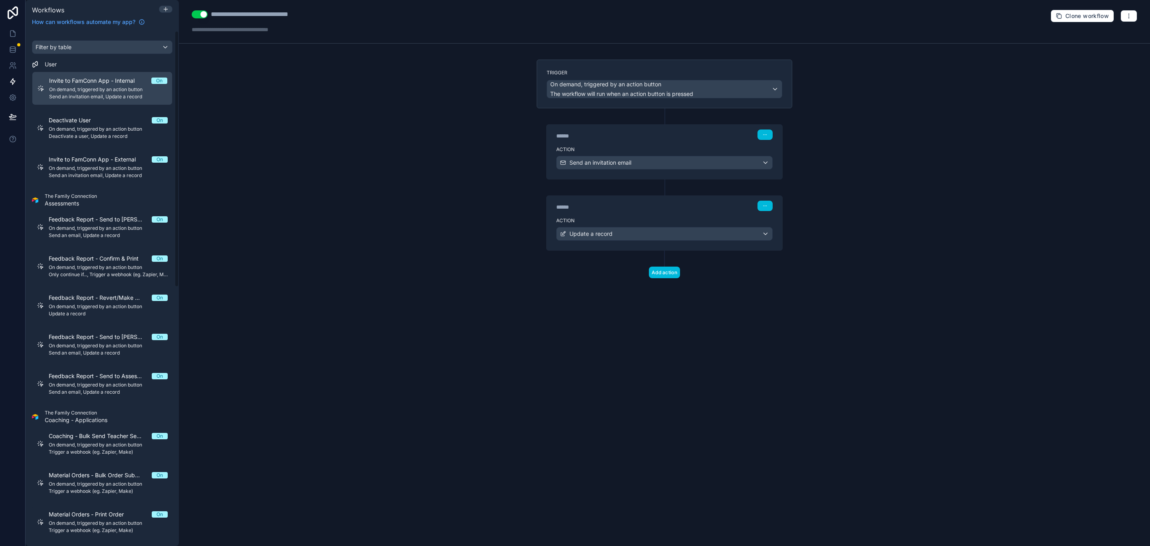
click at [295, 124] on div "**********" at bounding box center [664, 273] width 971 height 546
